Goal: Find specific page/section: Find specific page/section

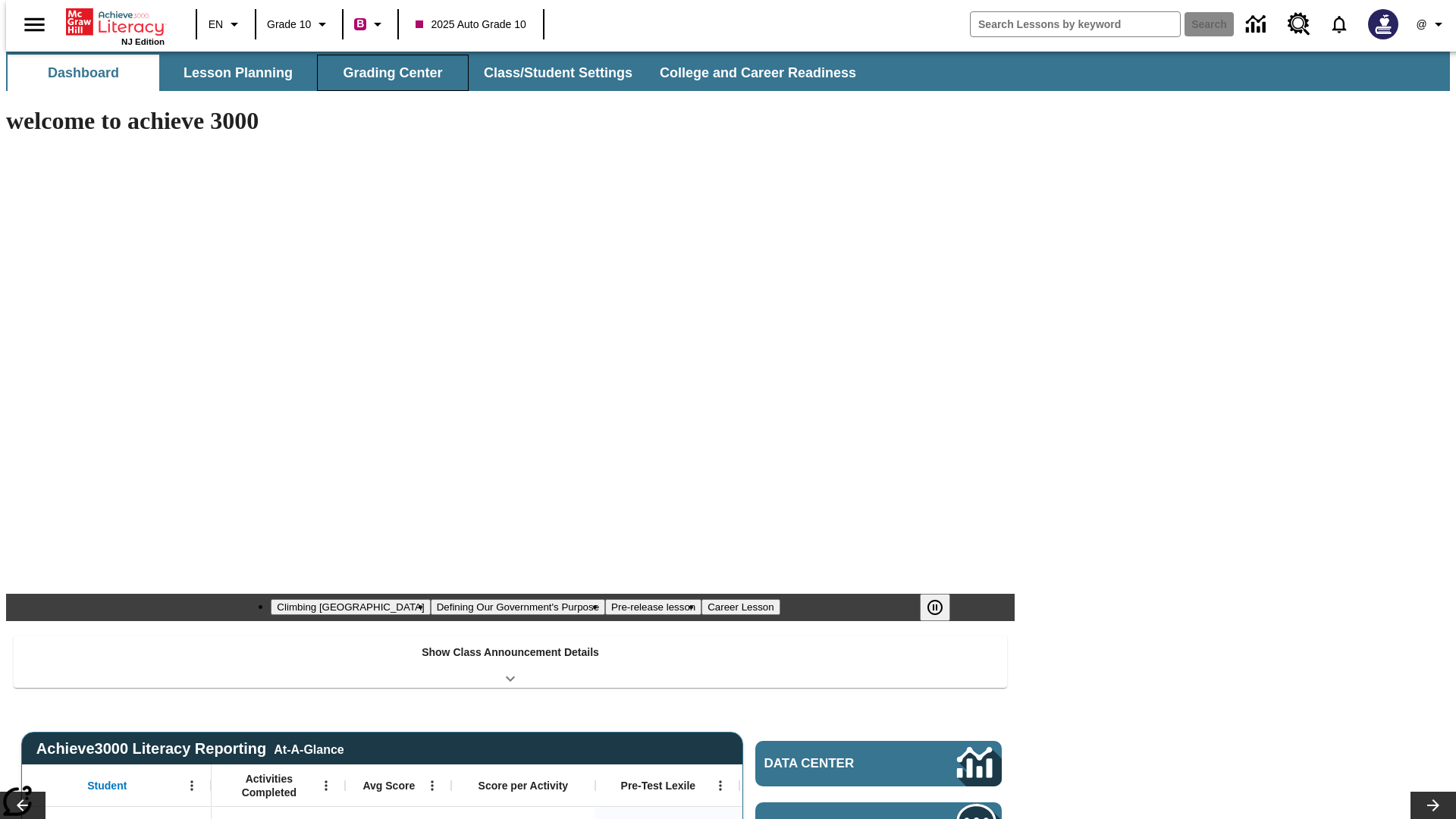
click at [387, 73] on button "Grading Center" at bounding box center [393, 73] width 151 height 36
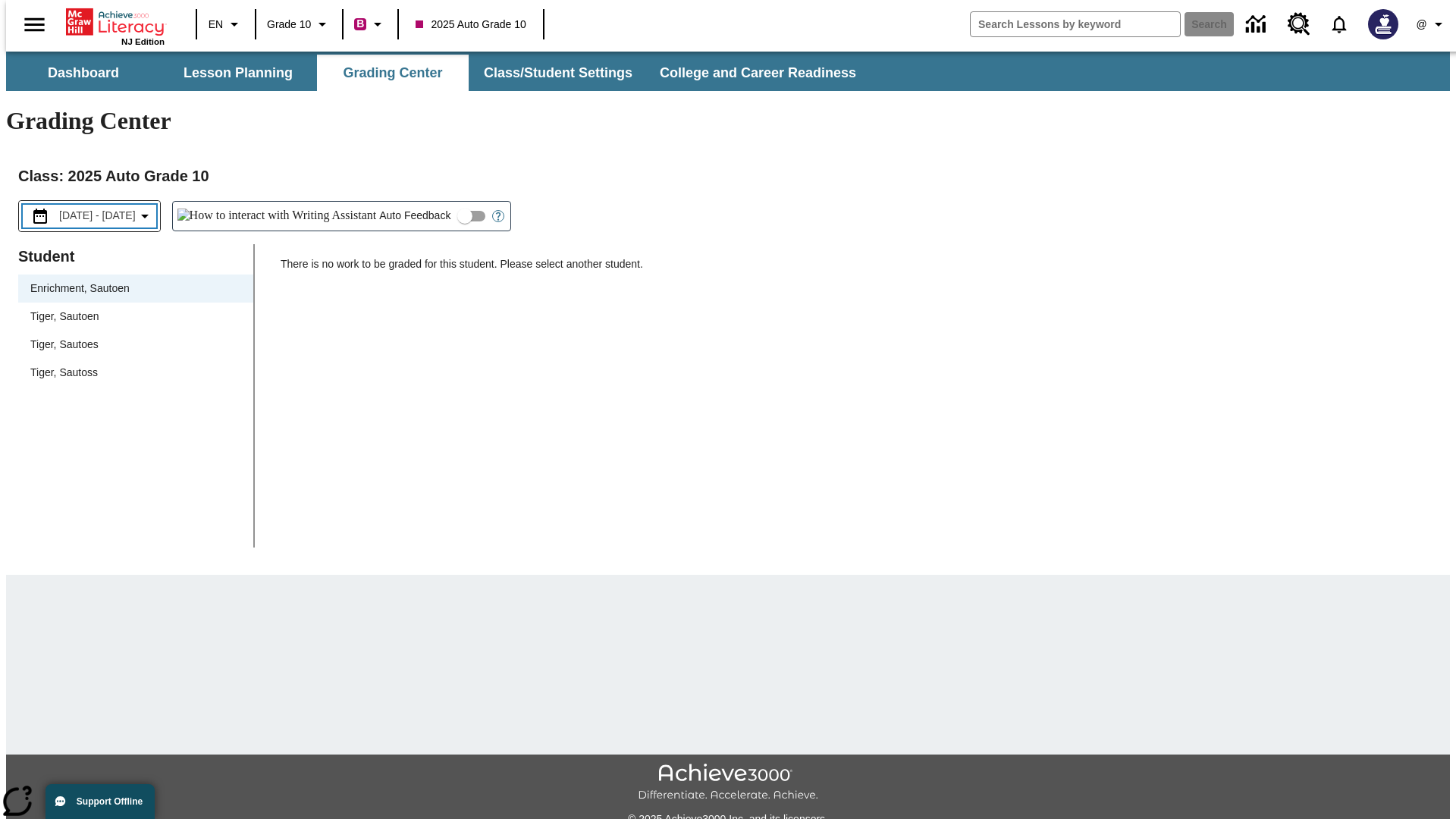
click at [108, 208] on span "[DATE] - [DATE]" at bounding box center [97, 216] width 77 height 16
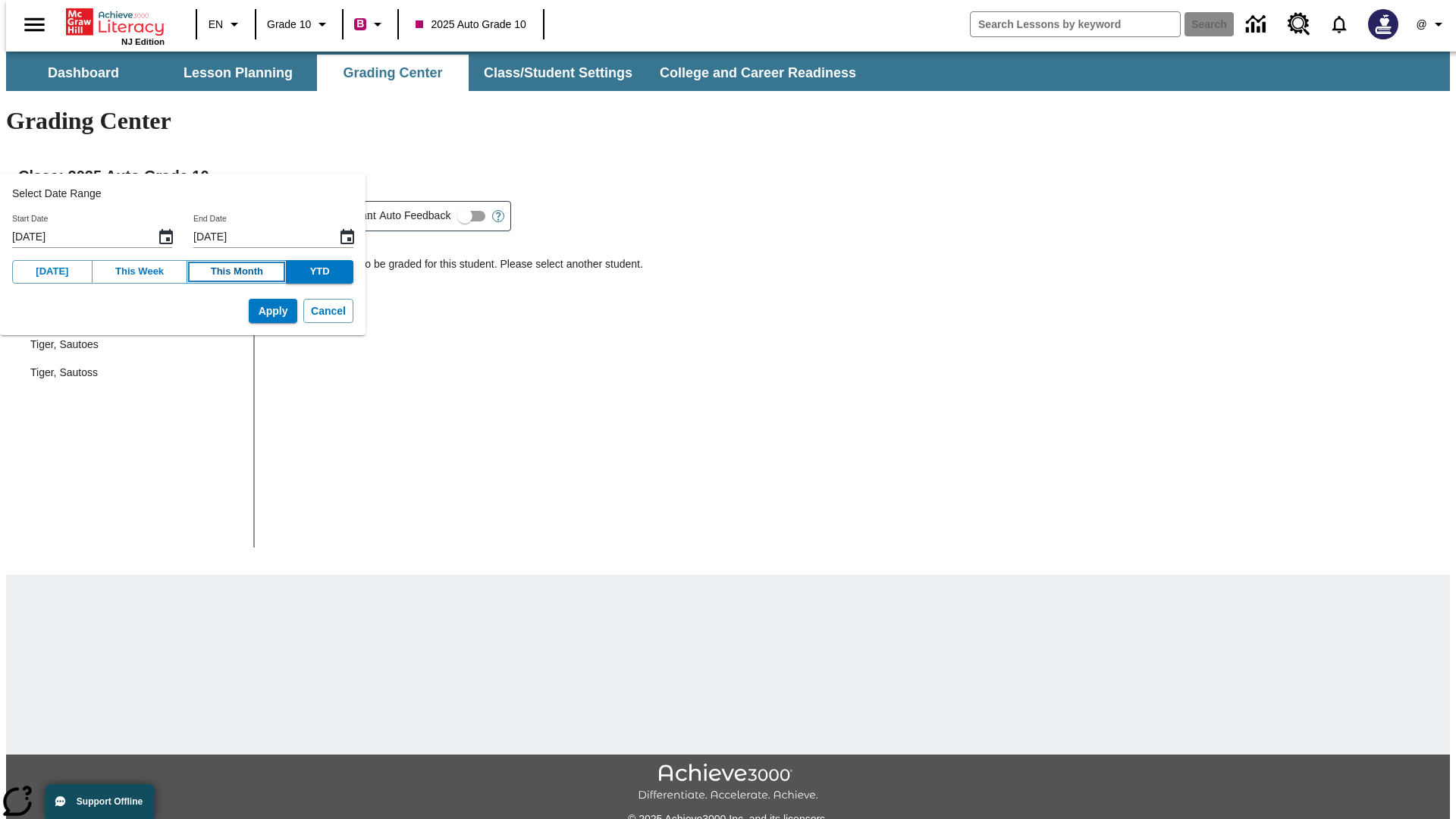
click at [220, 272] on button "This Month" at bounding box center [236, 272] width 100 height 23
type input "[DATE]"
click at [249, 310] on button "Apply" at bounding box center [273, 311] width 49 height 25
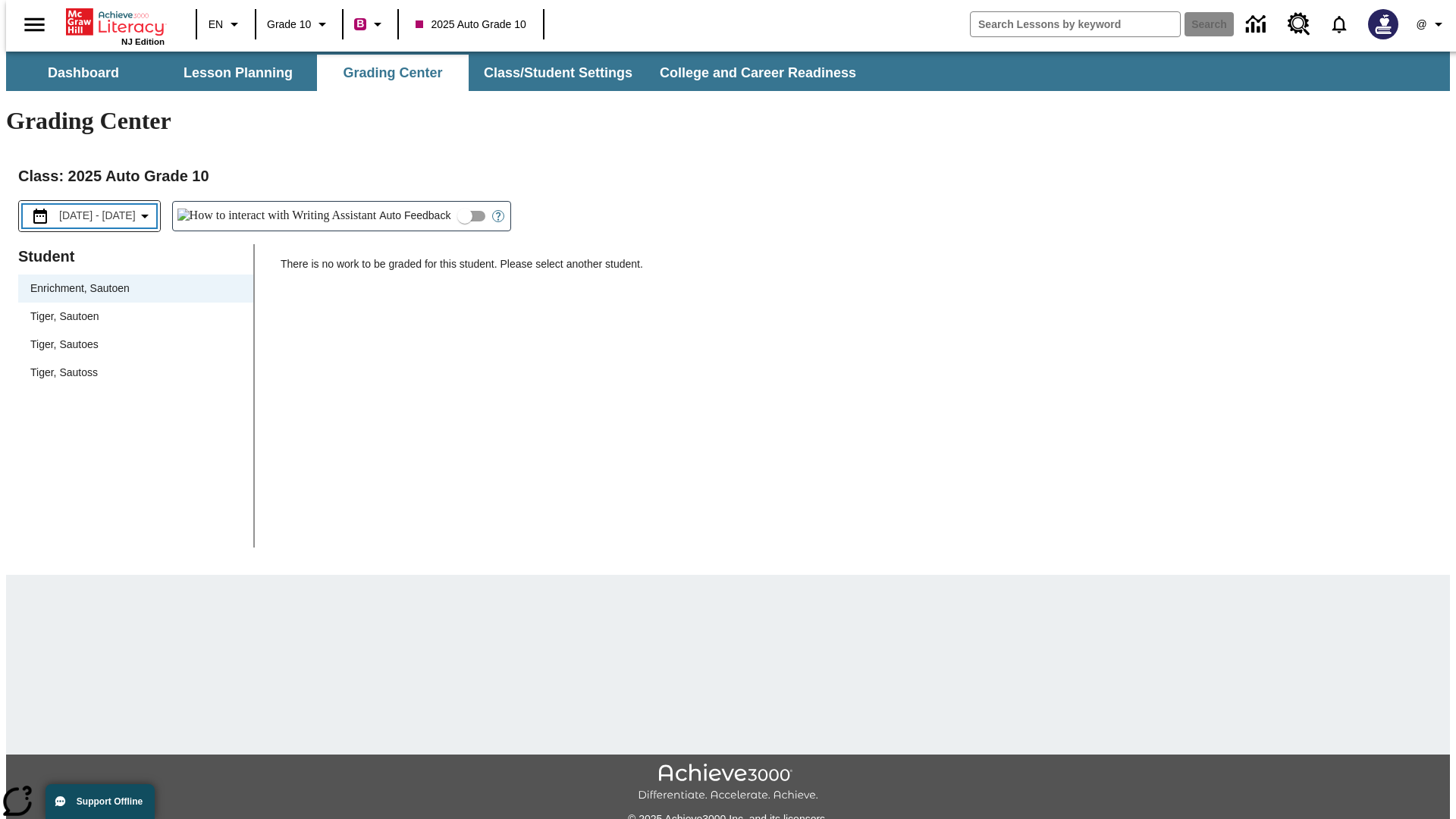
click at [110, 208] on span "[DATE] - [DATE]" at bounding box center [97, 216] width 77 height 16
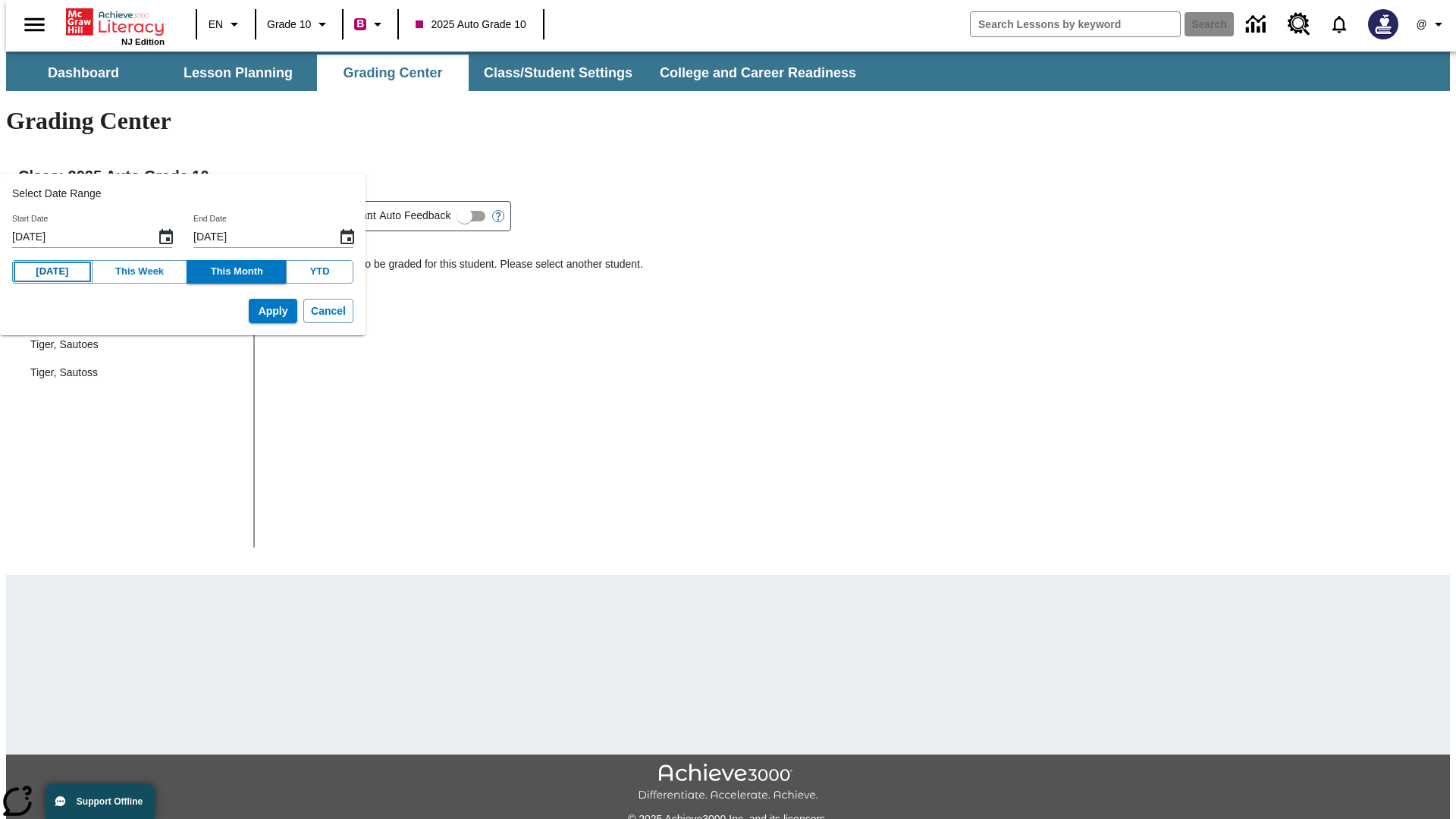
click at [48, 272] on button "[DATE]" at bounding box center [51, 272] width 80 height 23
type input "[DATE]"
